Goal: Task Accomplishment & Management: Use online tool/utility

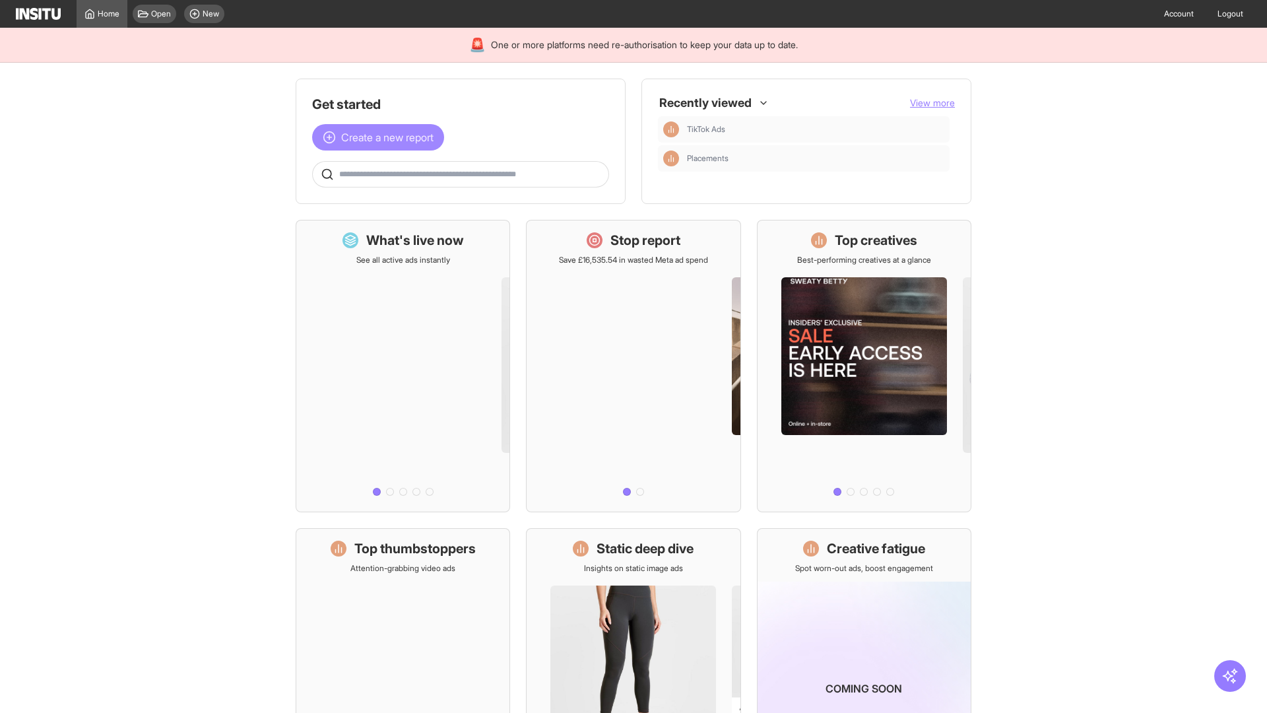
click at [381, 137] on span "Create a new report" at bounding box center [387, 137] width 92 height 16
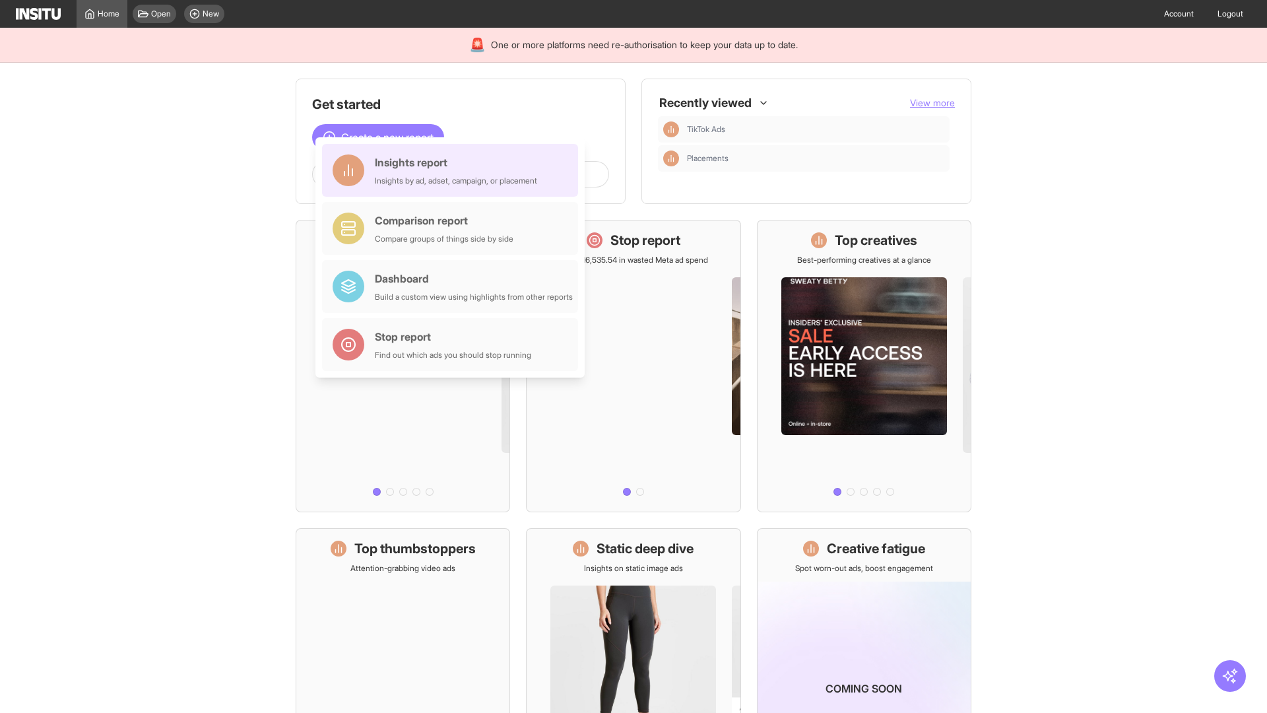
click at [453, 170] on div "Insights report Insights by ad, adset, campaign, or placement" at bounding box center [456, 170] width 162 height 32
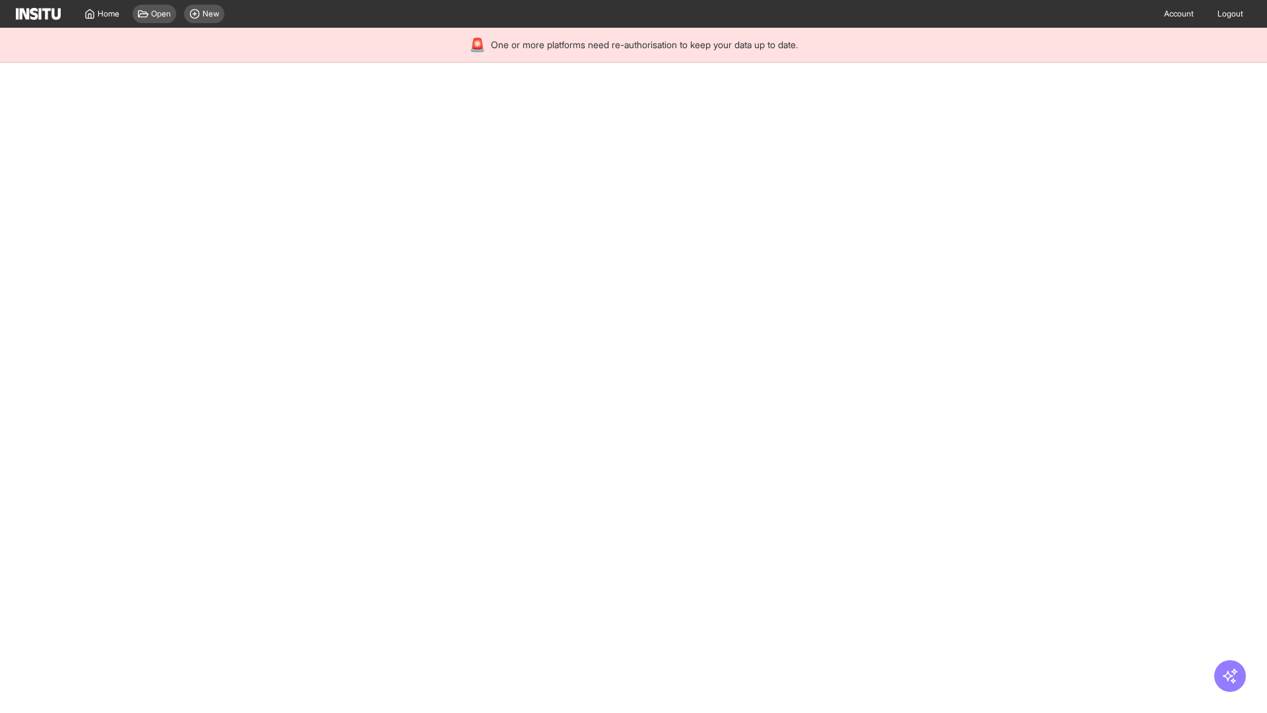
select select "**"
